Goal: Task Accomplishment & Management: Manage account settings

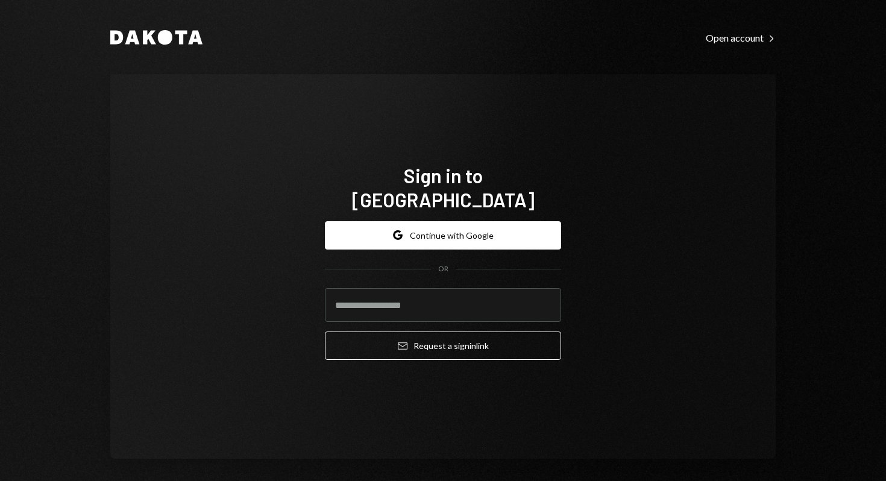
type input "**********"
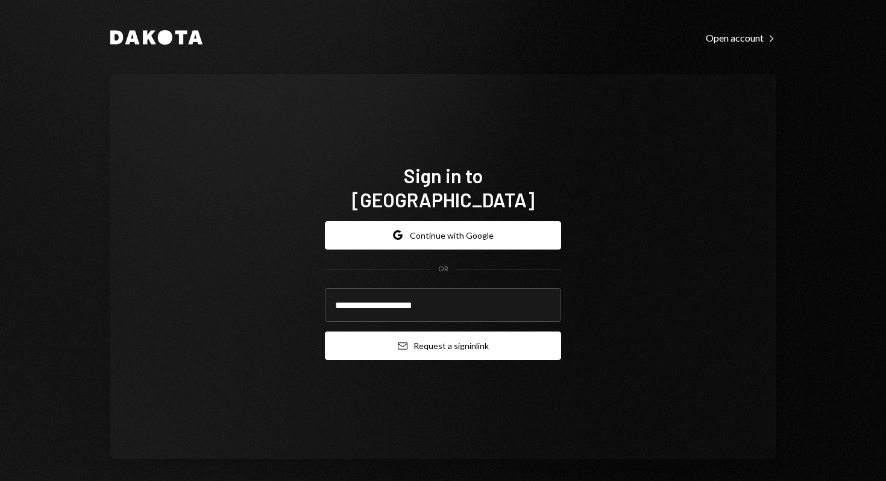
click at [435, 338] on button "Email Request a sign in link" at bounding box center [443, 346] width 236 height 28
